Goal: Task Accomplishment & Management: Use online tool/utility

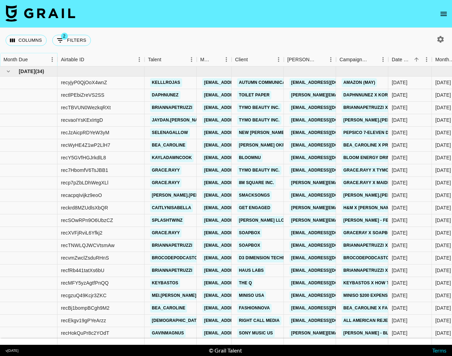
click at [31, 55] on button "Sort" at bounding box center [33, 60] width 10 height 10
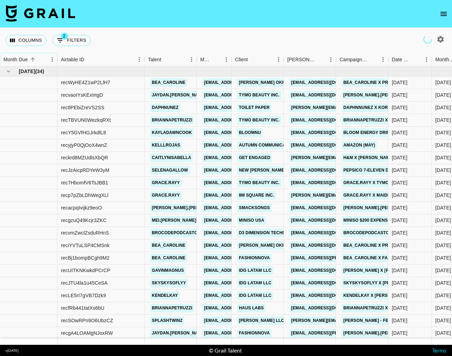
click at [33, 57] on icon "Sort" at bounding box center [33, 59] width 6 height 6
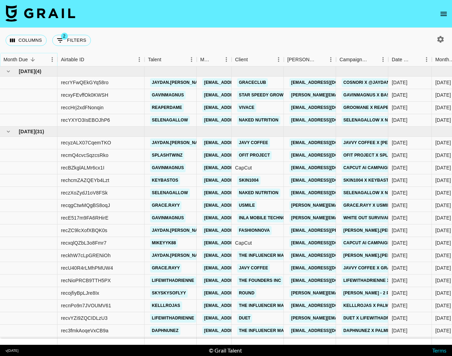
click at [33, 60] on icon "Sort" at bounding box center [33, 59] width 6 height 6
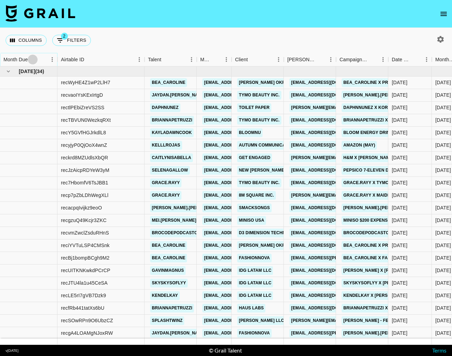
click at [33, 60] on icon "Sort" at bounding box center [33, 59] width 6 height 6
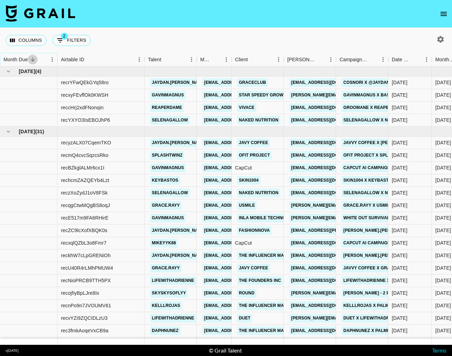
click at [33, 60] on icon "Sort" at bounding box center [33, 59] width 6 height 6
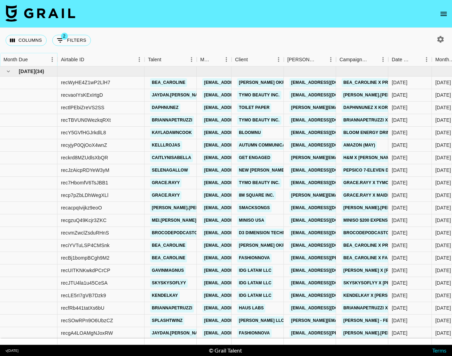
click at [33, 60] on icon "Sort" at bounding box center [33, 59] width 6 height 6
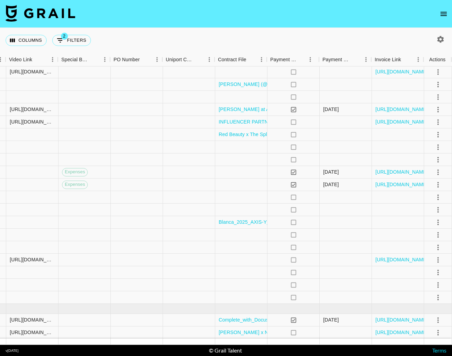
scroll to position [221, 626]
click at [252, 235] on div at bounding box center [241, 235] width 52 height 13
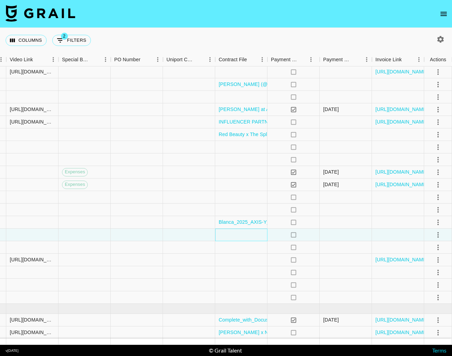
click at [252, 235] on div at bounding box center [241, 235] width 52 height 13
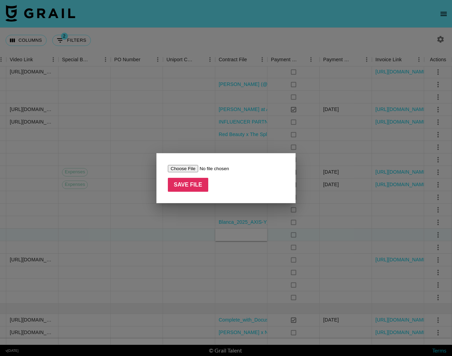
click at [184, 170] on input "file" at bounding box center [212, 168] width 88 height 7
type input "C:\fakepath\Blanca_2025_AXIS-Y_Paid_Influencer_Collaborat.pdf"
click at [195, 185] on input "Save File" at bounding box center [188, 185] width 40 height 14
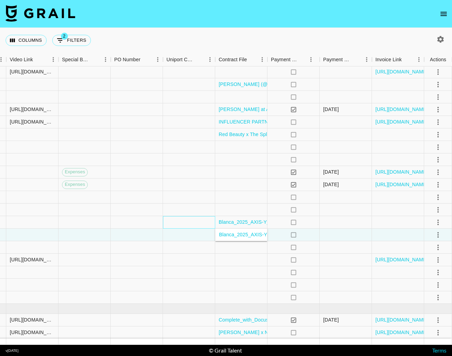
click at [169, 219] on div at bounding box center [189, 222] width 52 height 13
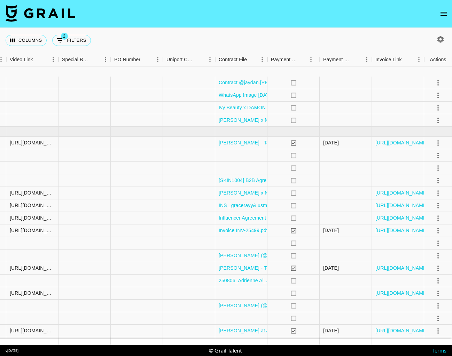
scroll to position [0, 328]
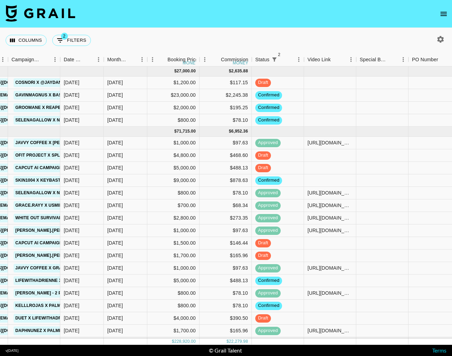
click at [441, 38] on icon "button" at bounding box center [440, 39] width 7 height 7
select select "[DATE]"
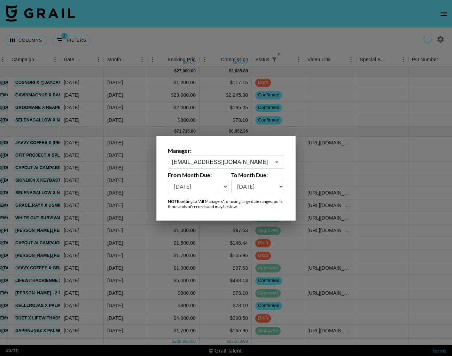
click at [228, 162] on input "[EMAIL_ADDRESS][DOMAIN_NAME]" at bounding box center [221, 162] width 99 height 8
click at [278, 163] on icon "Open" at bounding box center [277, 162] width 8 height 8
click at [277, 162] on icon "Open" at bounding box center [276, 163] width 3 height 2
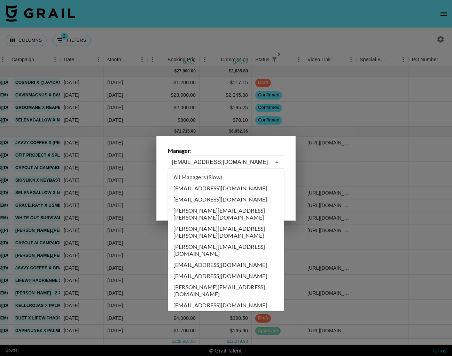
scroll to position [0, 0]
click at [229, 177] on li "All Managers (Slow)" at bounding box center [226, 177] width 116 height 11
type input "All Managers (Slow)"
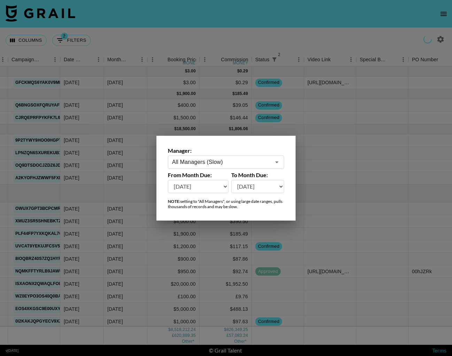
click at [157, 33] on div at bounding box center [226, 178] width 452 height 356
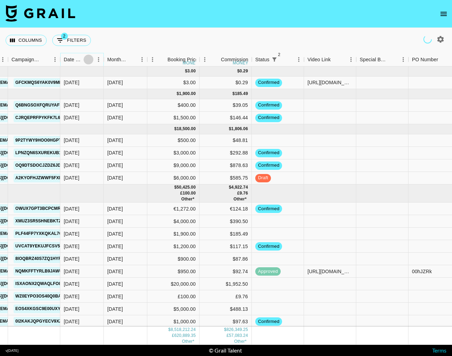
drag, startPoint x: 88, startPoint y: 60, endPoint x: 85, endPoint y: 66, distance: 6.9
click at [88, 60] on icon "Sort" at bounding box center [88, 59] width 6 height 6
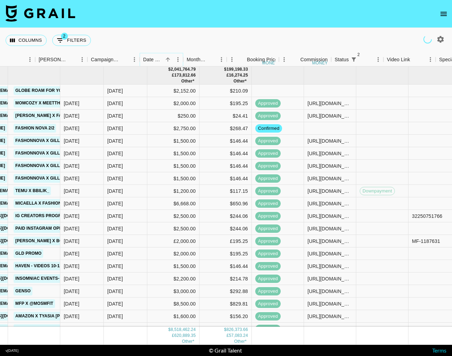
scroll to position [0, 249]
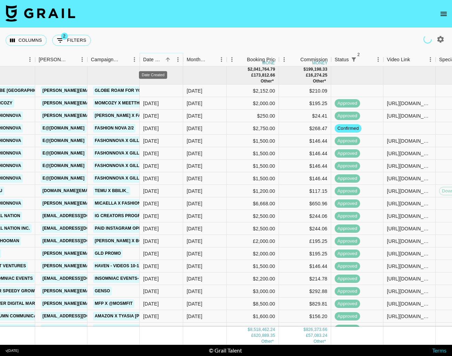
click at [165, 59] on icon "Sort" at bounding box center [168, 59] width 6 height 6
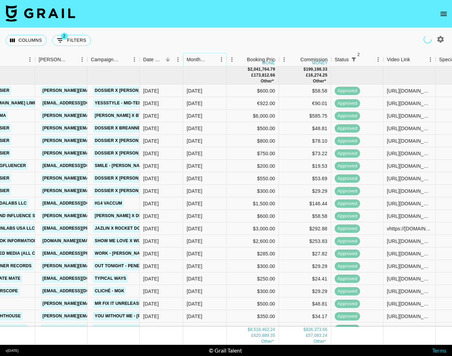
click at [207, 60] on button "Sort" at bounding box center [211, 60] width 10 height 10
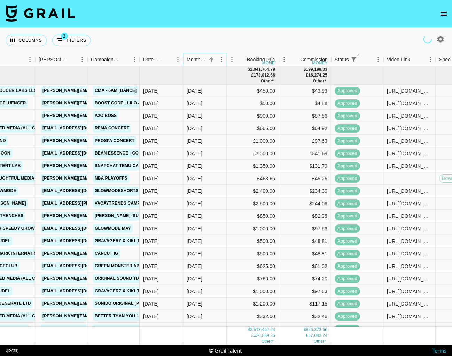
click at [208, 60] on button "Sort" at bounding box center [211, 60] width 10 height 10
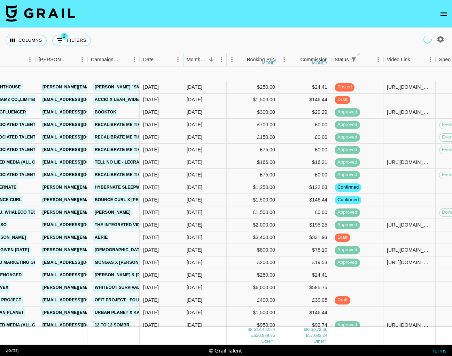
scroll to position [74246, 249]
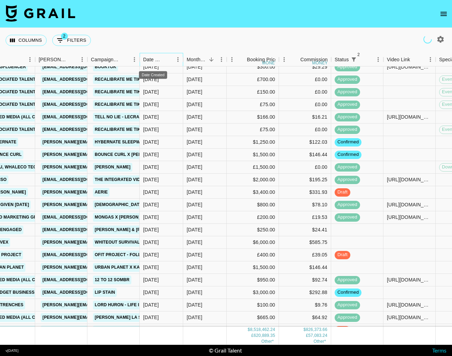
click at [158, 61] on div "Date Created" at bounding box center [153, 60] width 20 height 14
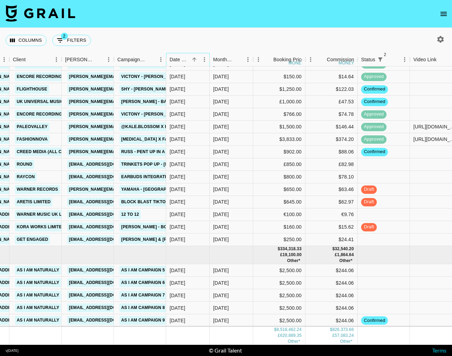
scroll to position [80561, 222]
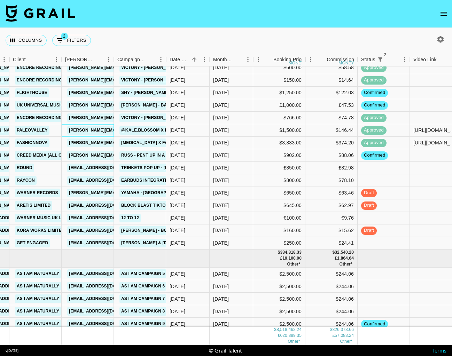
click at [101, 130] on link "[PERSON_NAME][EMAIL_ADDRESS][DOMAIN_NAME]" at bounding box center [123, 130] width 113 height 9
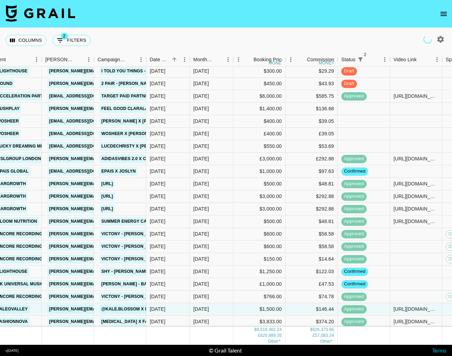
scroll to position [80382, 203]
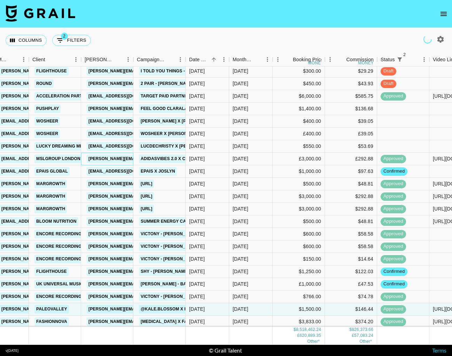
click at [104, 158] on link "[PERSON_NAME][EMAIL_ADDRESS][PERSON_NAME][DOMAIN_NAME]" at bounding box center [161, 159] width 149 height 9
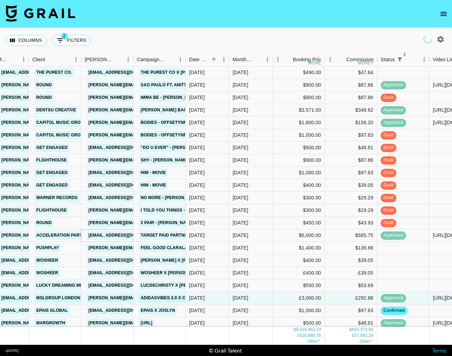
scroll to position [80231, 203]
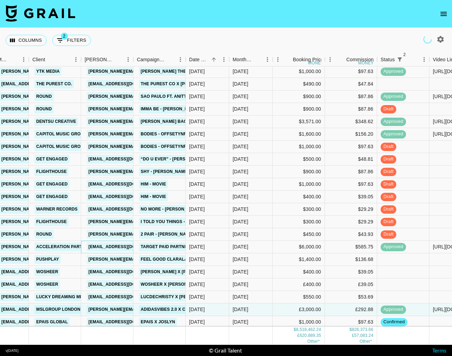
click at [104, 246] on link "[EMAIL_ADDRESS][DOMAIN_NAME]" at bounding box center [126, 247] width 78 height 9
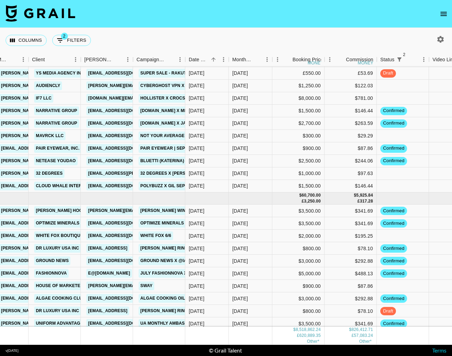
scroll to position [82025, 203]
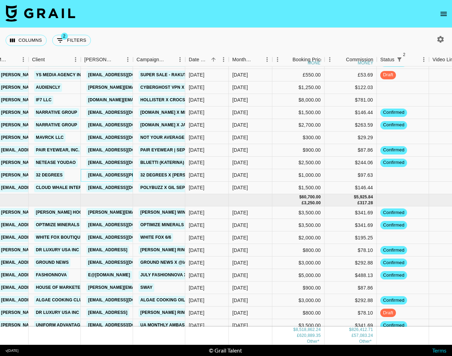
click at [115, 176] on link "[EMAIL_ADDRESS][PERSON_NAME][DOMAIN_NAME]" at bounding box center [142, 175] width 113 height 9
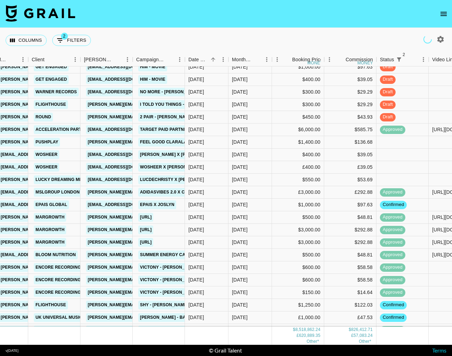
scroll to position [80349, 204]
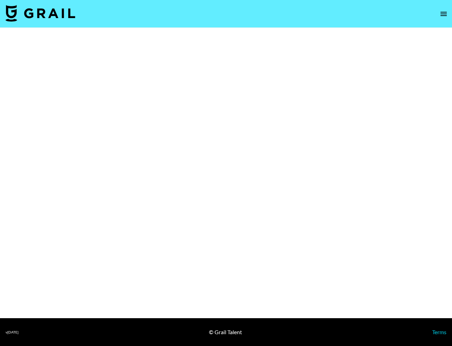
select select "Brand"
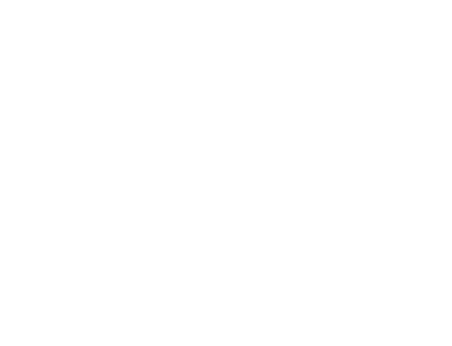
select select "Brand"
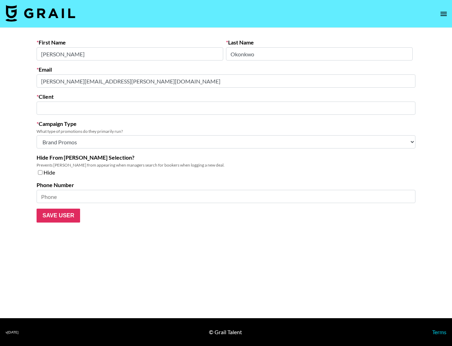
type input "MSLGroup London Limited"
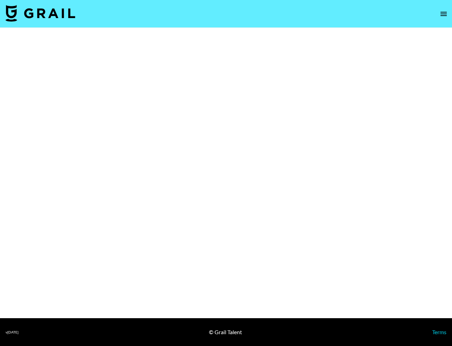
select select "Brand"
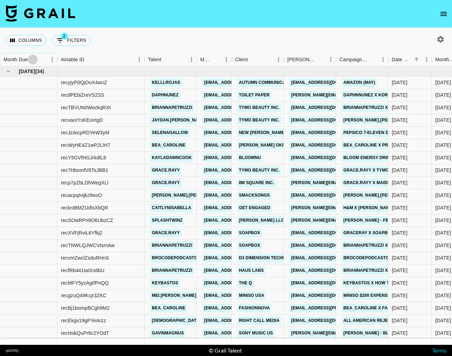
click at [33, 60] on icon "Sort" at bounding box center [33, 59] width 4 height 4
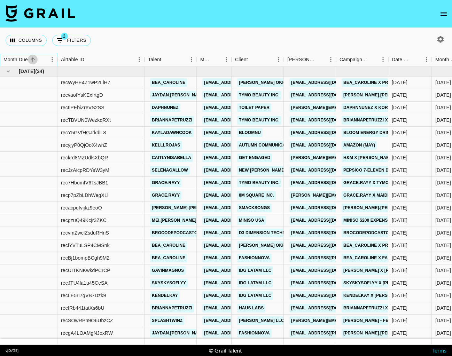
click at [32, 62] on icon "Sort" at bounding box center [33, 59] width 6 height 6
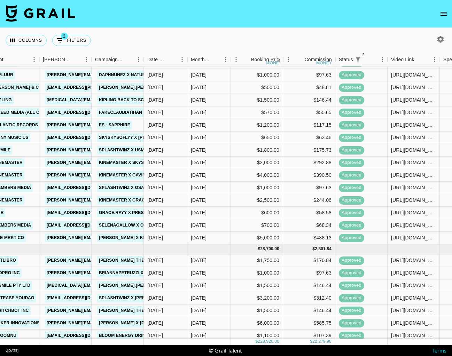
scroll to position [579, 244]
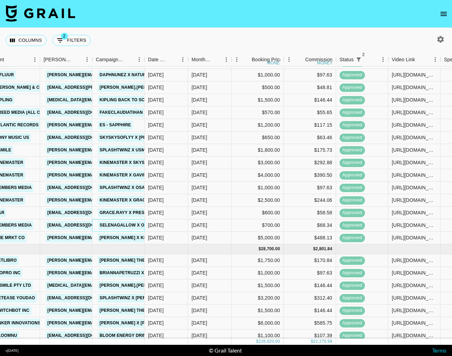
click at [115, 225] on link "Selenagallow x Osakr Med K — Make Me Feel" at bounding box center [155, 225] width 114 height 9
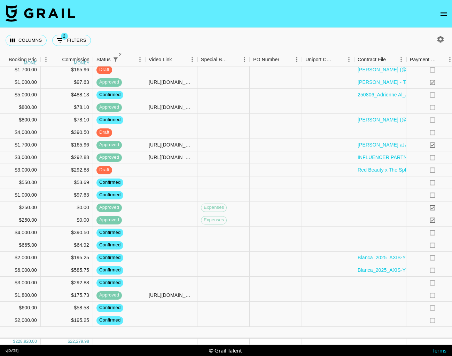
scroll to position [8, 487]
